Goal: Task Accomplishment & Management: Complete application form

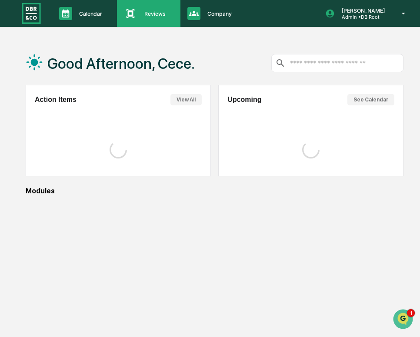
click at [138, 19] on div "Reviews Approval Management" at bounding box center [147, 13] width 54 height 13
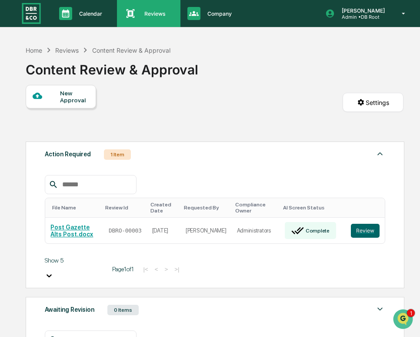
click at [141, 20] on div "Reviews Approval Management" at bounding box center [147, 13] width 54 height 13
click at [136, 11] on icon at bounding box center [130, 13] width 13 height 13
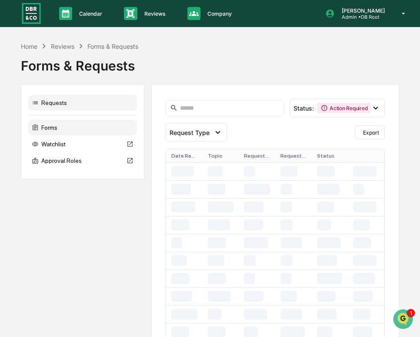
click at [75, 128] on div "Forms" at bounding box center [82, 128] width 109 height 16
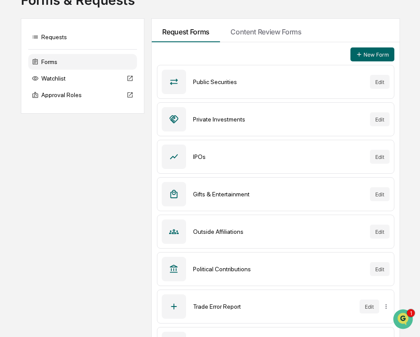
scroll to position [65, 0]
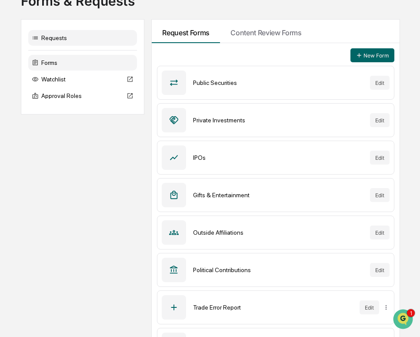
click at [93, 37] on div "Requests" at bounding box center [82, 38] width 109 height 16
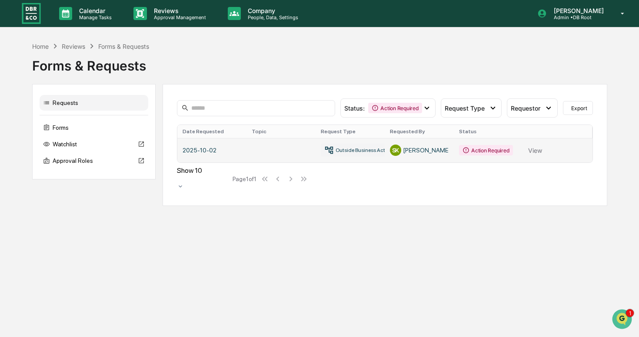
click at [288, 153] on link at bounding box center [384, 150] width 415 height 24
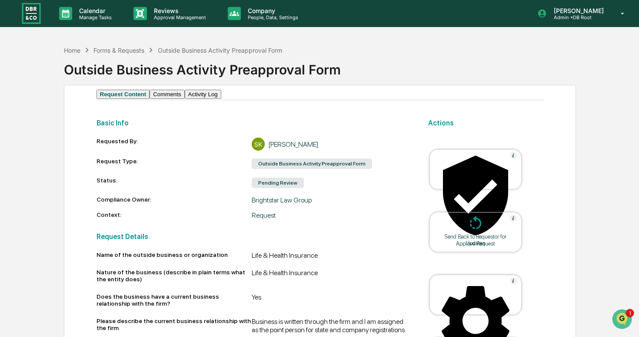
click at [221, 99] on button "Activity Log" at bounding box center [203, 94] width 37 height 9
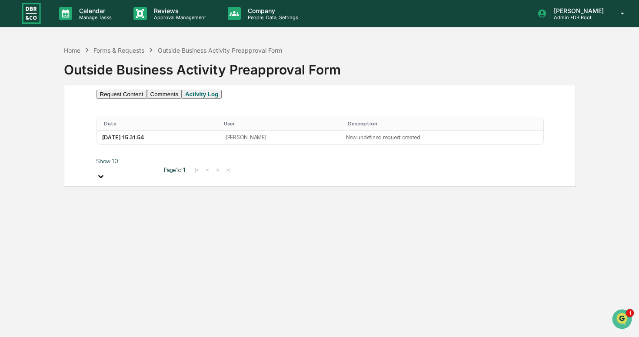
click at [131, 99] on button "Request Content" at bounding box center [122, 94] width 50 height 9
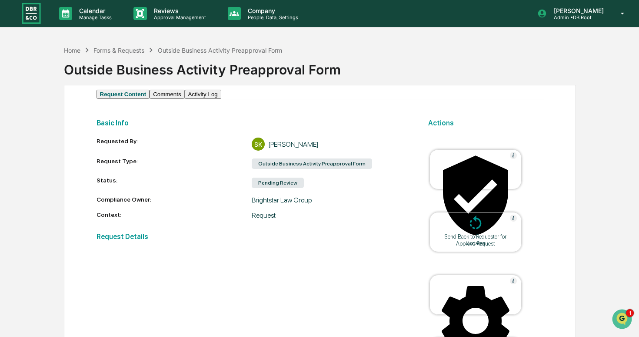
click at [175, 99] on button "Comments" at bounding box center [167, 94] width 35 height 9
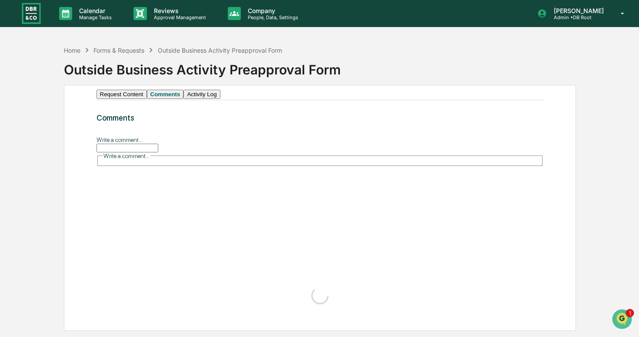
click at [132, 99] on button "Request Content" at bounding box center [122, 94] width 50 height 9
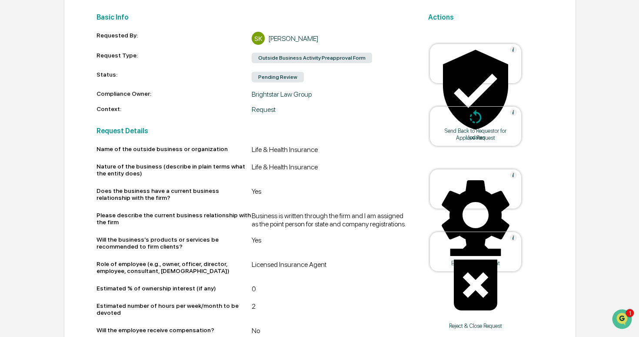
scroll to position [103, 0]
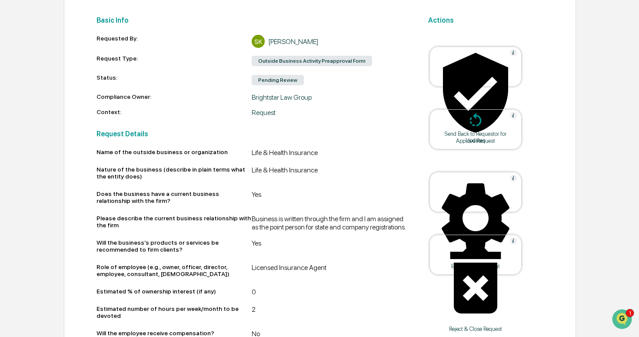
click at [420, 137] on div "Approve Request" at bounding box center [476, 140] width 78 height 7
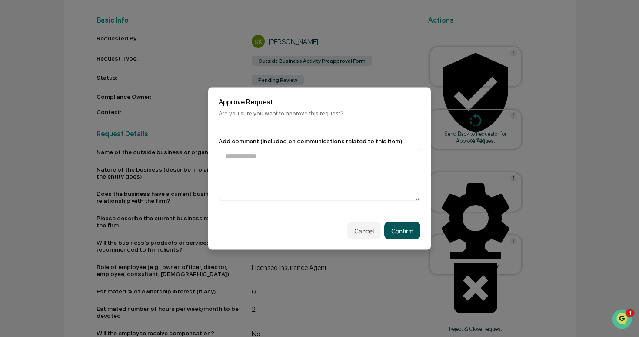
click at [404, 230] on button "Confirm" at bounding box center [403, 230] width 36 height 17
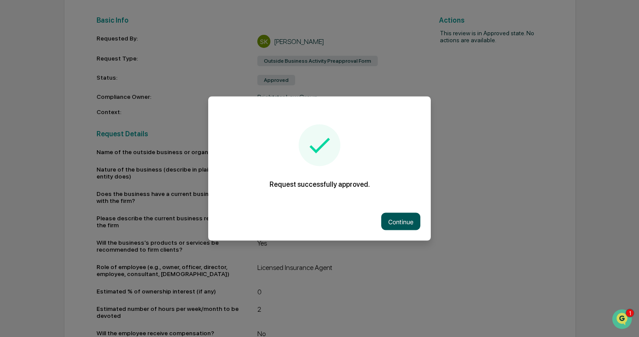
click at [403, 222] on button "Continue" at bounding box center [401, 221] width 39 height 17
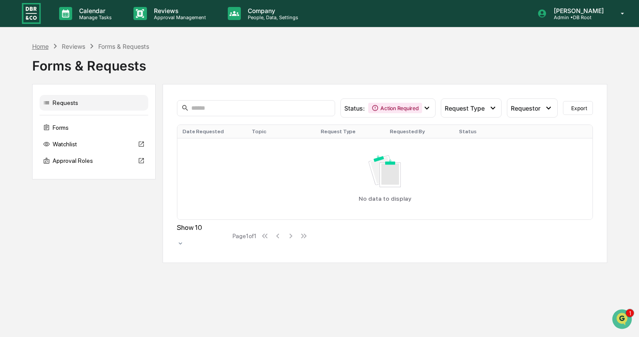
click at [42, 44] on div "Home" at bounding box center [40, 46] width 17 height 7
